Goal: Check status: Check status

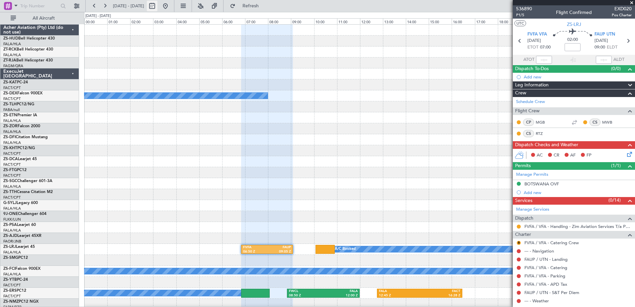
click at [157, 5] on button at bounding box center [152, 6] width 11 height 11
select select "10"
select select "2025"
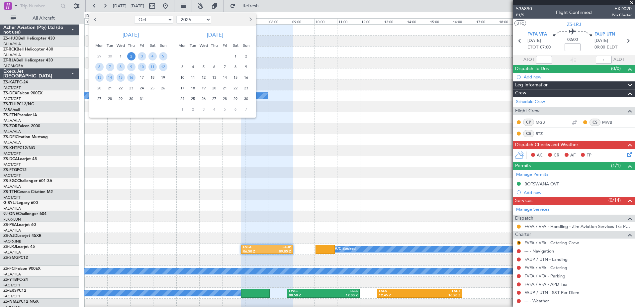
click at [163, 88] on span "26" at bounding box center [163, 88] width 8 height 8
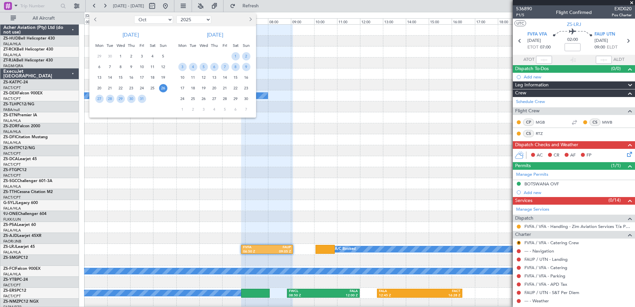
click at [95, 20] on span "Previous month" at bounding box center [96, 19] width 4 height 4
select select "9"
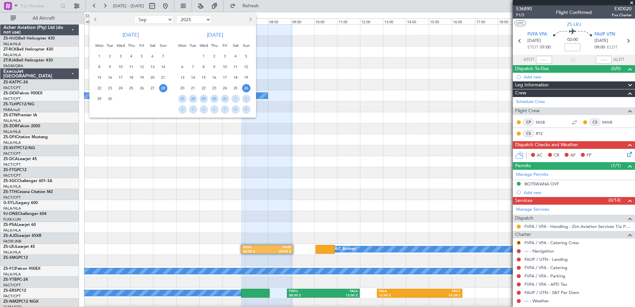
click at [163, 89] on span "28" at bounding box center [163, 88] width 8 height 8
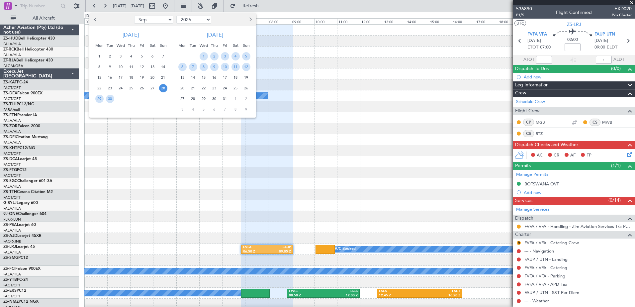
click at [163, 89] on span "28" at bounding box center [163, 88] width 8 height 8
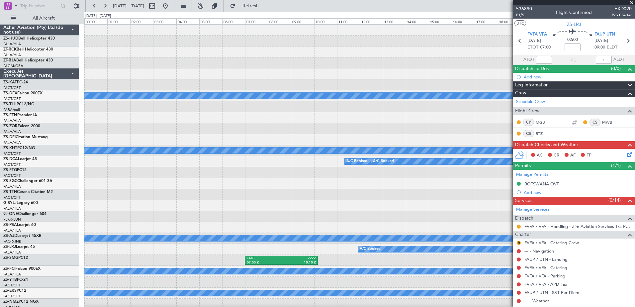
click at [632, 3] on span at bounding box center [631, 3] width 7 height 6
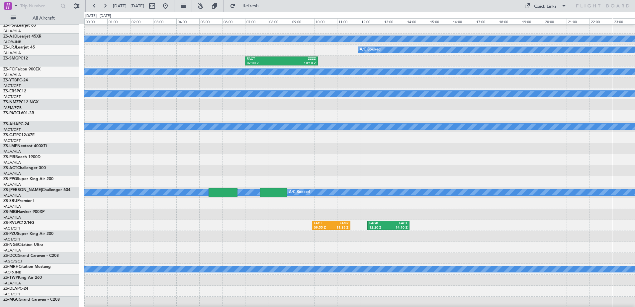
scroll to position [299, 0]
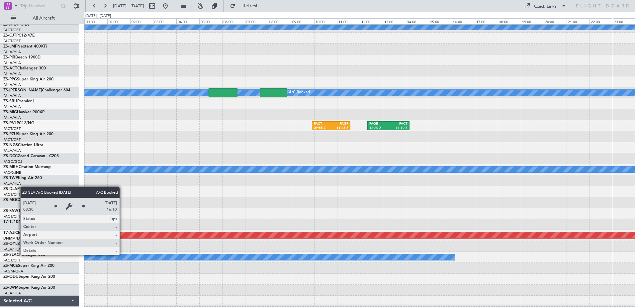
click at [123, 254] on div "A/C Booked" at bounding box center [91, 257] width 726 height 6
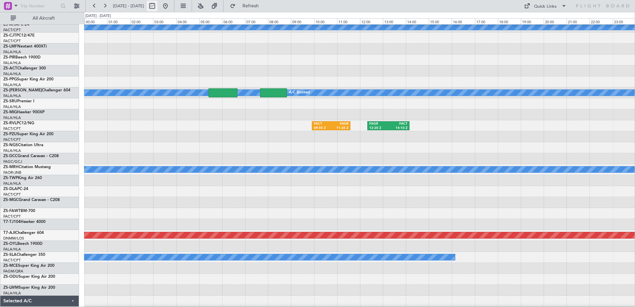
click at [157, 6] on button at bounding box center [152, 6] width 11 height 11
select select "9"
select select "2025"
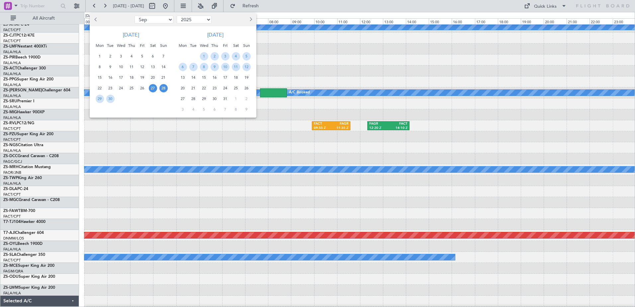
click at [150, 88] on span "27" at bounding box center [153, 88] width 8 height 8
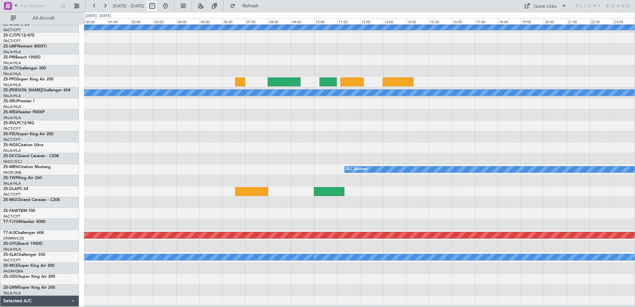
click at [157, 7] on button at bounding box center [152, 6] width 11 height 11
select select "9"
select select "2025"
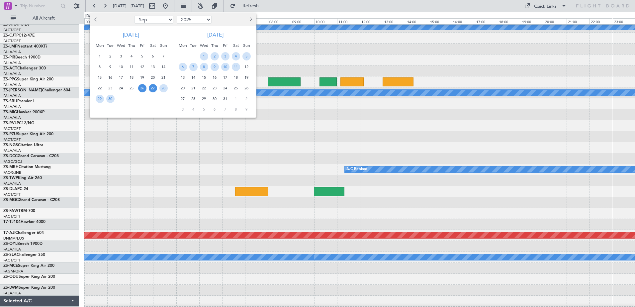
click at [144, 90] on span "26" at bounding box center [142, 88] width 8 height 8
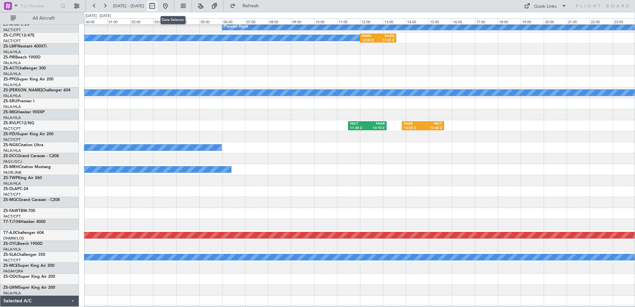
click at [157, 6] on button at bounding box center [152, 6] width 11 height 11
select select "9"
select select "2025"
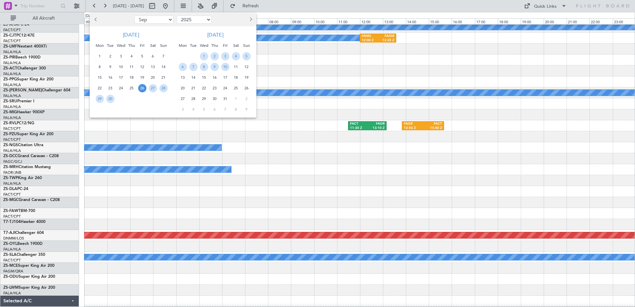
click at [142, 88] on span "26" at bounding box center [142, 88] width 8 height 8
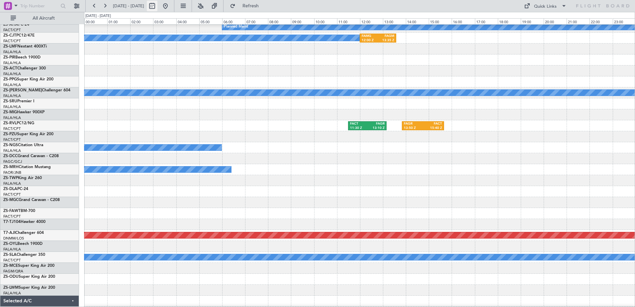
click at [157, 9] on button at bounding box center [152, 6] width 11 height 11
select select "9"
select select "2025"
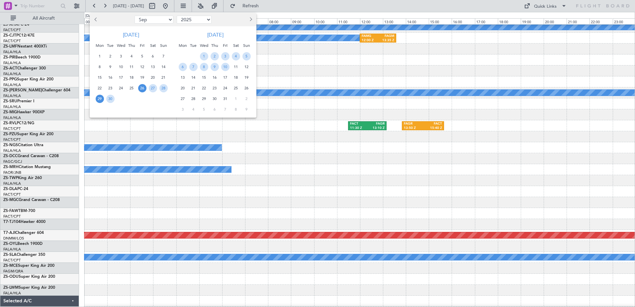
click at [100, 100] on span "29" at bounding box center [100, 99] width 8 height 8
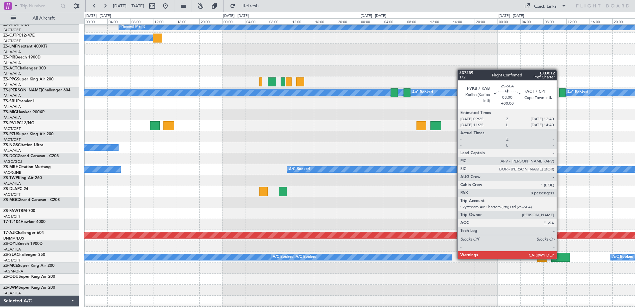
click at [559, 258] on div at bounding box center [560, 257] width 19 height 9
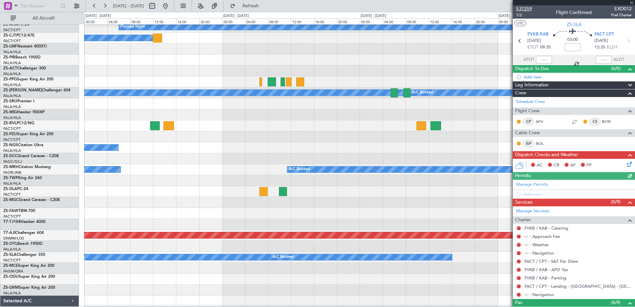
click at [518, 9] on span "537259" at bounding box center [524, 8] width 16 height 7
click at [157, 8] on button at bounding box center [152, 6] width 11 height 11
select select "9"
select select "2025"
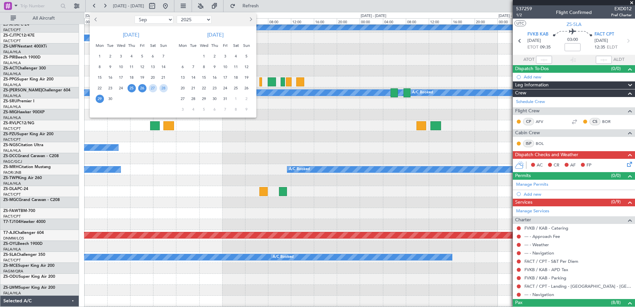
click at [132, 90] on span "25" at bounding box center [131, 88] width 8 height 8
click at [143, 90] on span "26" at bounding box center [142, 88] width 8 height 8
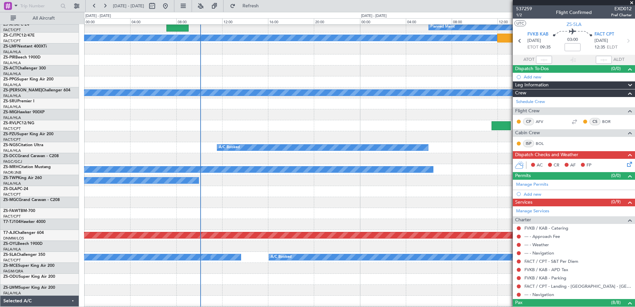
click at [630, 1] on span at bounding box center [631, 3] width 7 height 6
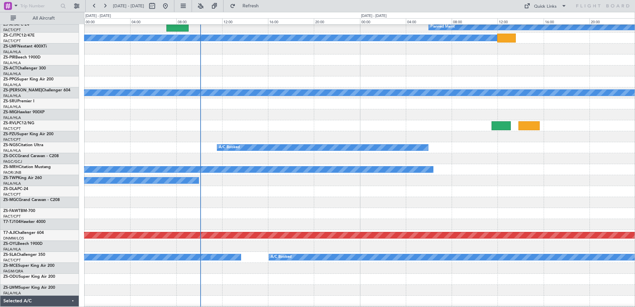
type input "0"
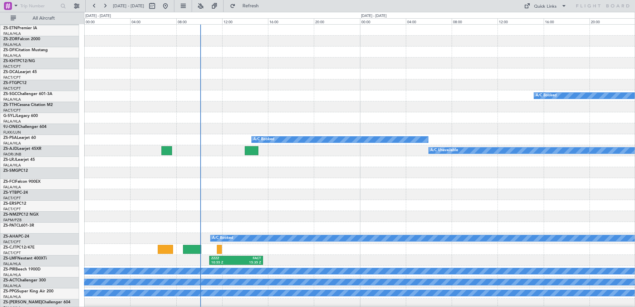
scroll to position [0, 0]
